Goal: Task Accomplishment & Management: Complete application form

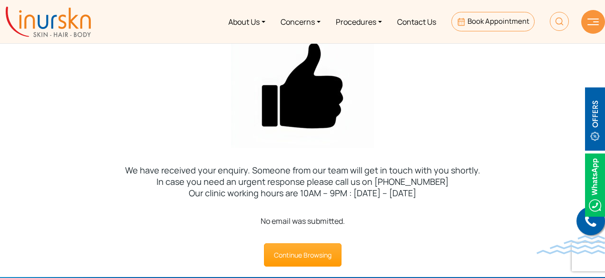
drag, startPoint x: 349, startPoint y: 224, endPoint x: 251, endPoint y: 219, distance: 98.1
click at [251, 219] on div "No email was submitted." at bounding box center [302, 221] width 605 height 11
click at [320, 255] on link "Continue Browsing" at bounding box center [303, 255] width 78 height 23
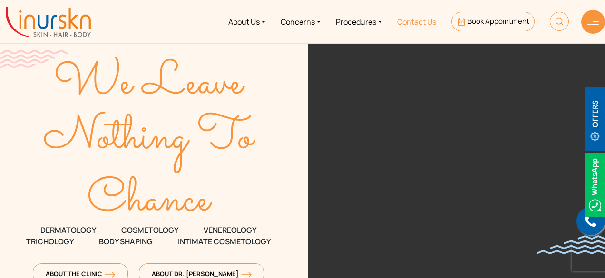
click at [420, 22] on link "Contact Us" at bounding box center [417, 22] width 54 height 36
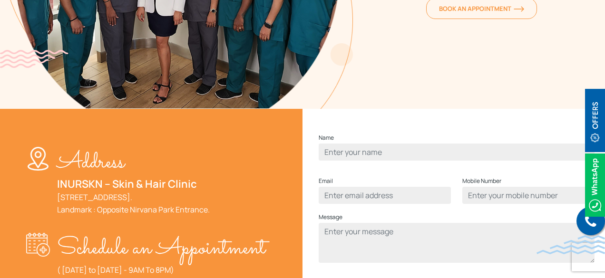
scroll to position [285, 0]
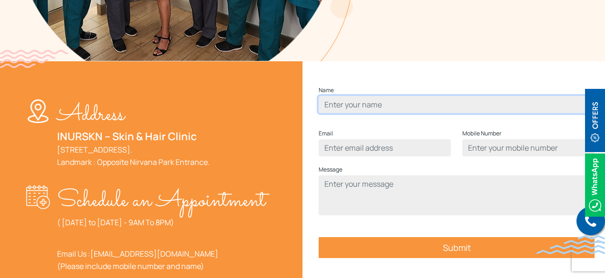
click at [369, 113] on input "Contact form" at bounding box center [457, 104] width 276 height 17
type input "Tushar B"
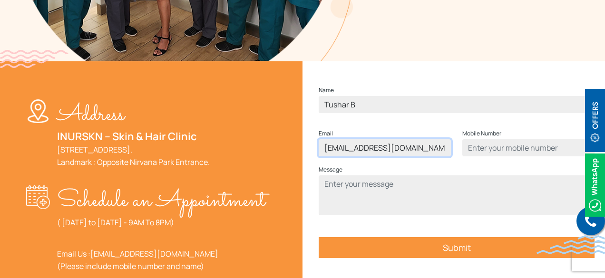
type input "tpbhoir@cw1.com"
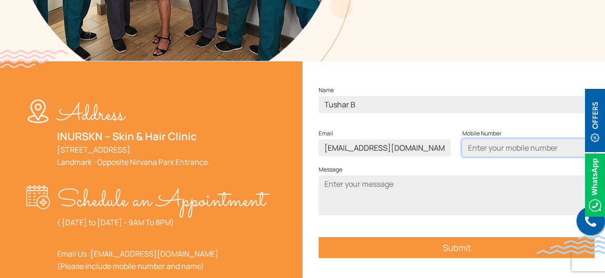
click at [498, 157] on input "Contact form" at bounding box center [528, 147] width 132 height 17
type input "8108649143"
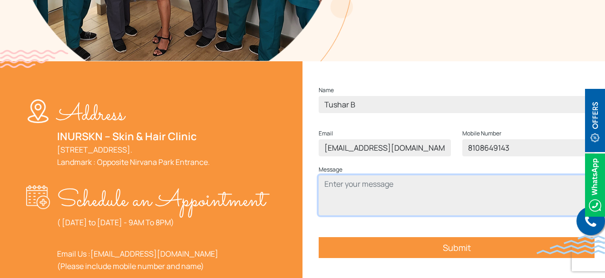
click at [366, 199] on textarea "Contact form" at bounding box center [457, 196] width 276 height 40
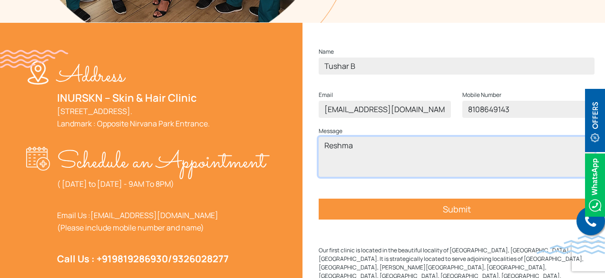
scroll to position [333, 0]
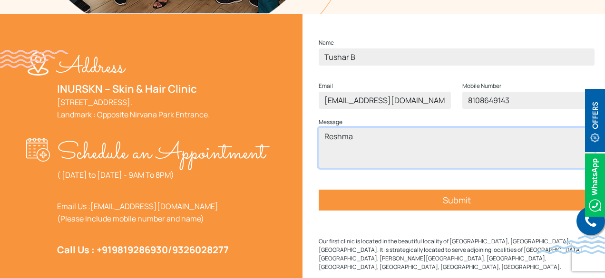
type textarea "Reshma"
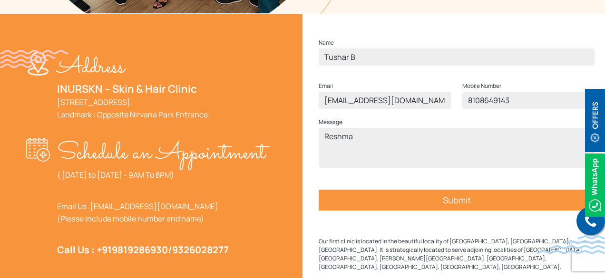
click at [466, 211] on input "Submit" at bounding box center [457, 200] width 276 height 21
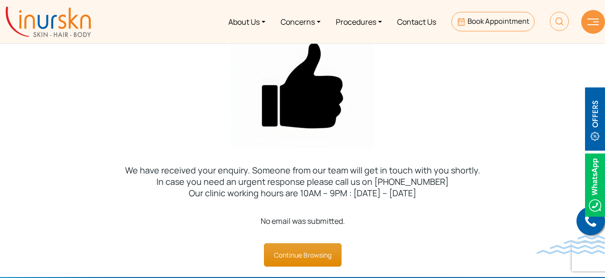
click at [310, 255] on link "Continue Browsing" at bounding box center [303, 255] width 78 height 23
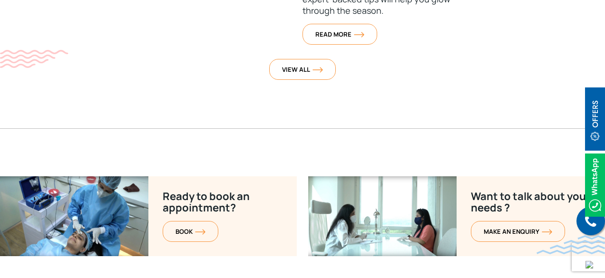
scroll to position [3926, 0]
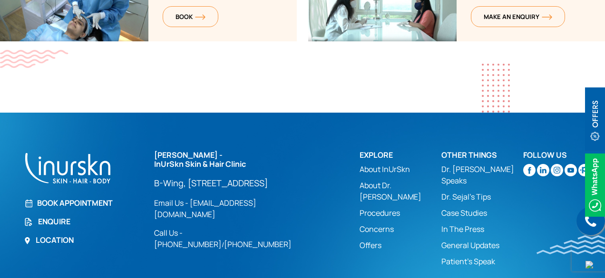
click at [63, 216] on link "Enquire" at bounding box center [83, 221] width 119 height 11
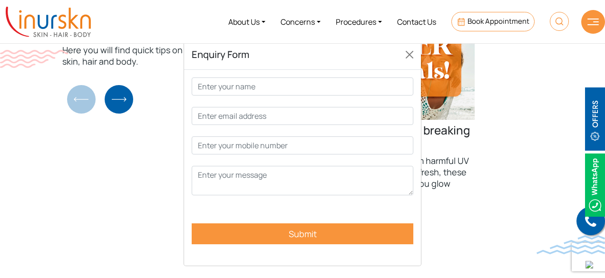
scroll to position [3498, 0]
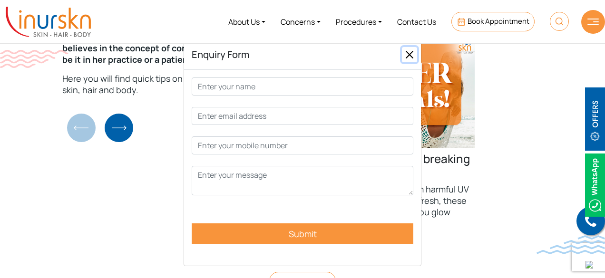
click at [413, 54] on button "Close" at bounding box center [409, 54] width 15 height 15
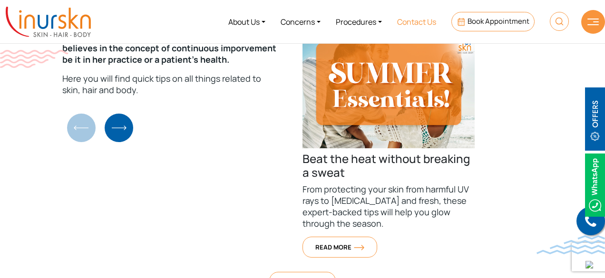
click at [412, 25] on link "Contact Us" at bounding box center [417, 22] width 54 height 36
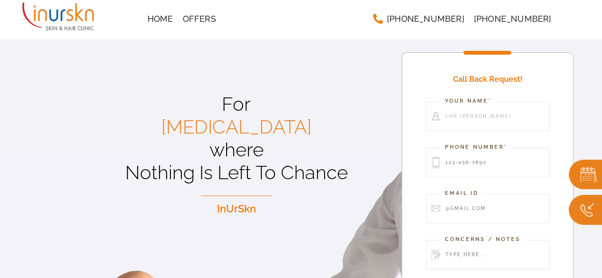
type input "Lhr [PERSON_NAME]"
drag, startPoint x: 472, startPoint y: 161, endPoint x: 479, endPoint y: 163, distance: 6.9
click at [472, 161] on input "Contact form" at bounding box center [488, 162] width 124 height 29
type input "8108649143"
drag, startPoint x: 458, startPoint y: 208, endPoint x: 609, endPoint y: 275, distance: 164.9
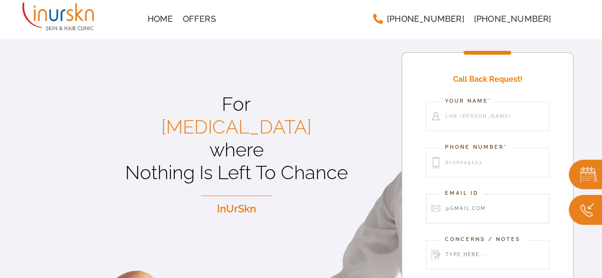
click at [458, 208] on input "Contact form" at bounding box center [488, 208] width 124 height 29
type input "[EMAIL_ADDRESS][DOMAIN_NAME]"
click at [473, 249] on input "Contact form" at bounding box center [488, 254] width 124 height 29
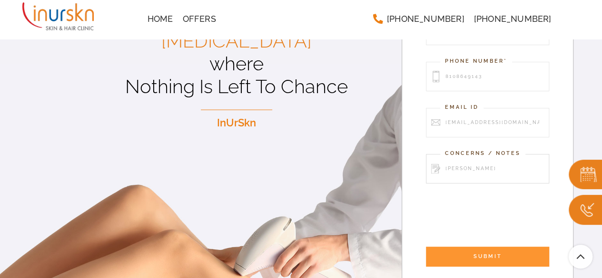
scroll to position [95, 0]
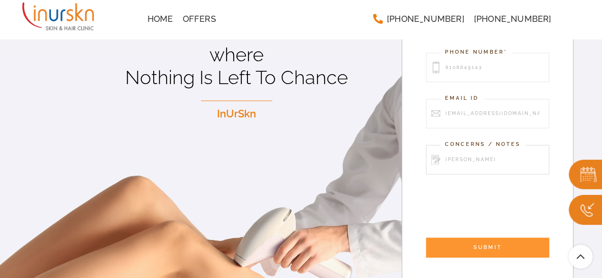
type input "[PERSON_NAME]"
click at [496, 248] on input "SUBMIT" at bounding box center [488, 248] width 124 height 20
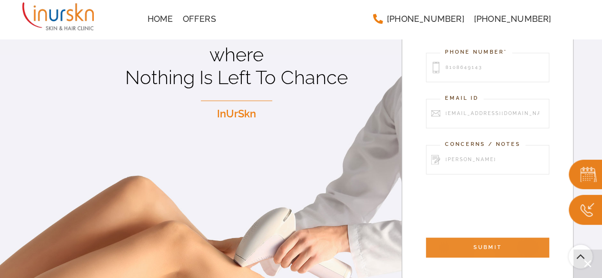
scroll to position [110, 0]
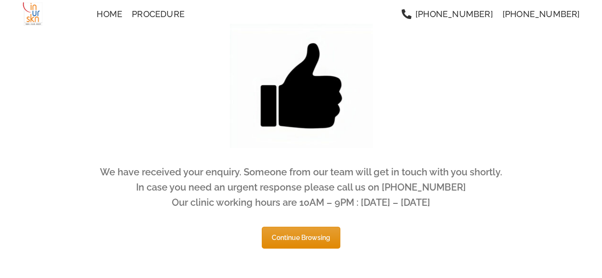
drag, startPoint x: 289, startPoint y: 254, endPoint x: 291, endPoint y: 242, distance: 11.6
click at [289, 254] on div "Continue Browsing" at bounding box center [300, 243] width 581 height 32
click at [291, 236] on link "Continue Browsing" at bounding box center [301, 238] width 79 height 22
